Goal: Information Seeking & Learning: Learn about a topic

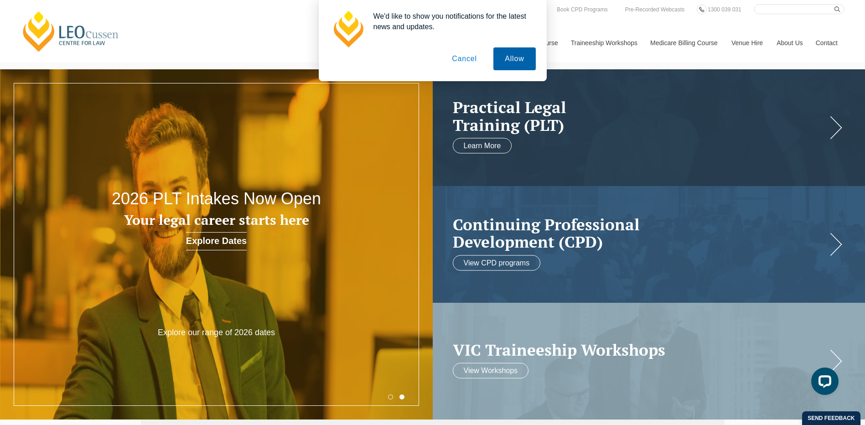
click at [516, 60] on button "Allow" at bounding box center [515, 58] width 42 height 23
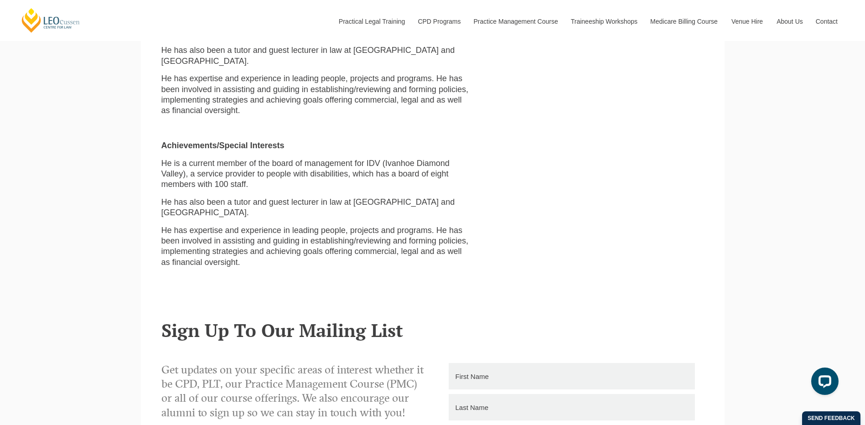
scroll to position [775, 0]
